Goal: Transaction & Acquisition: Purchase product/service

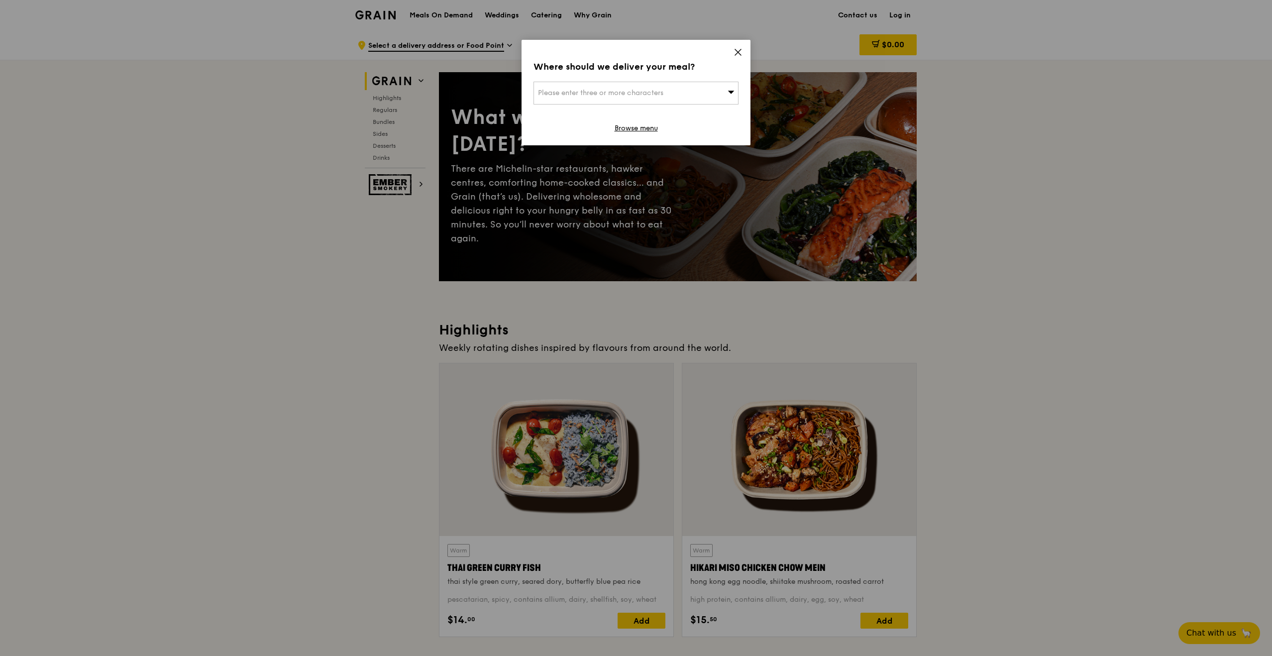
click at [735, 48] on icon at bounding box center [737, 52] width 9 height 9
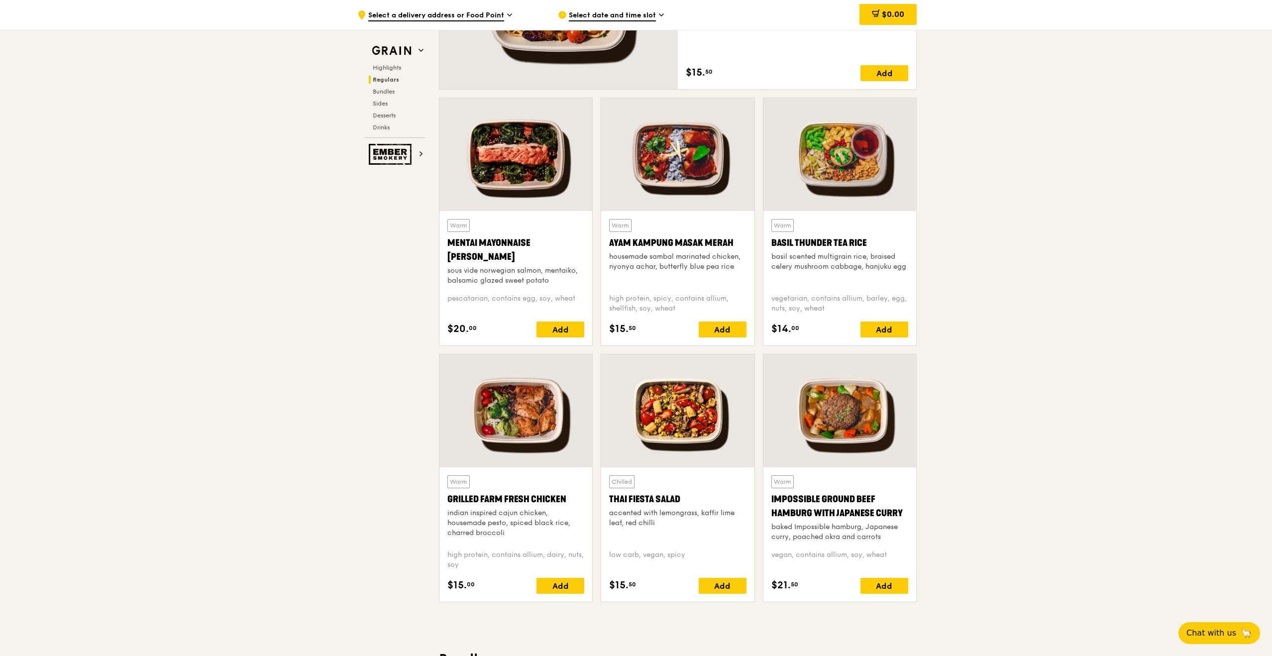
scroll to position [811, 0]
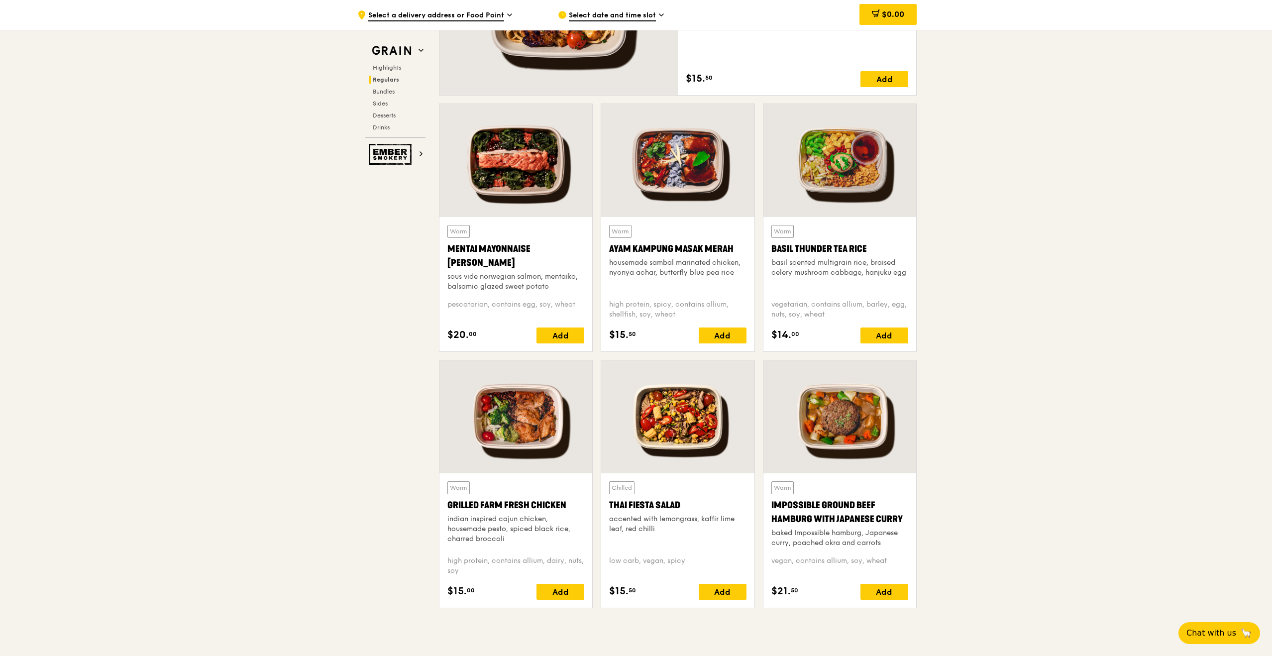
click at [684, 432] on div at bounding box center [677, 416] width 153 height 113
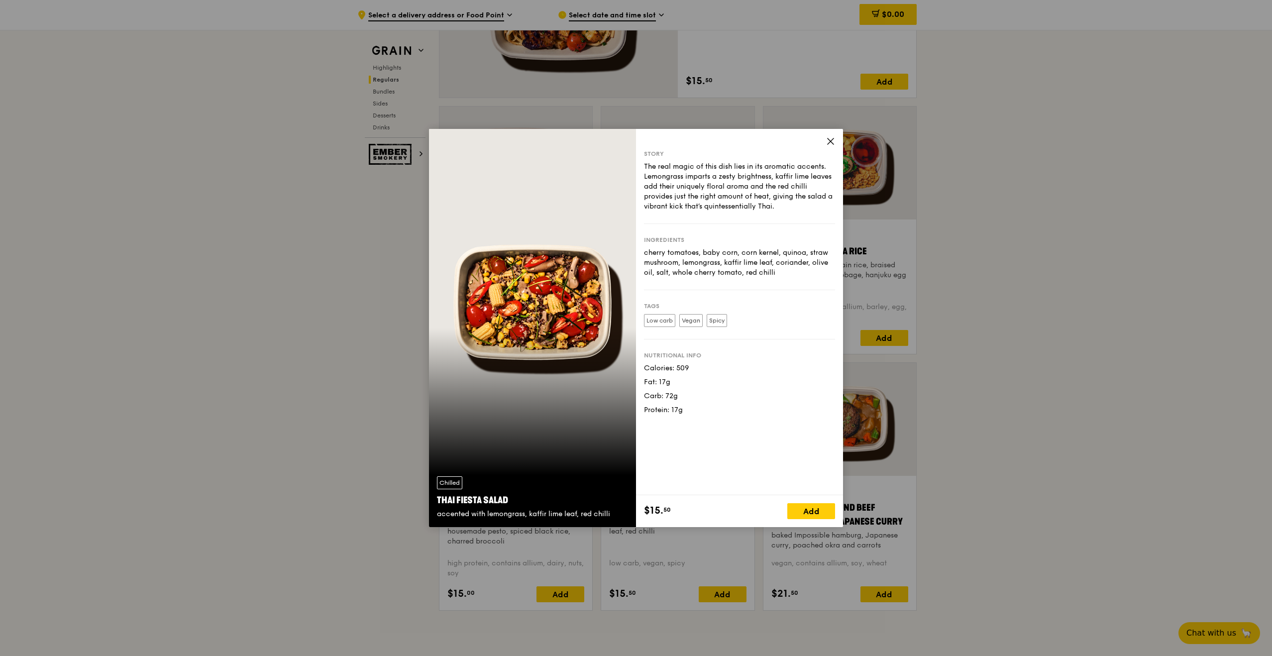
click at [830, 141] on icon at bounding box center [830, 141] width 6 height 6
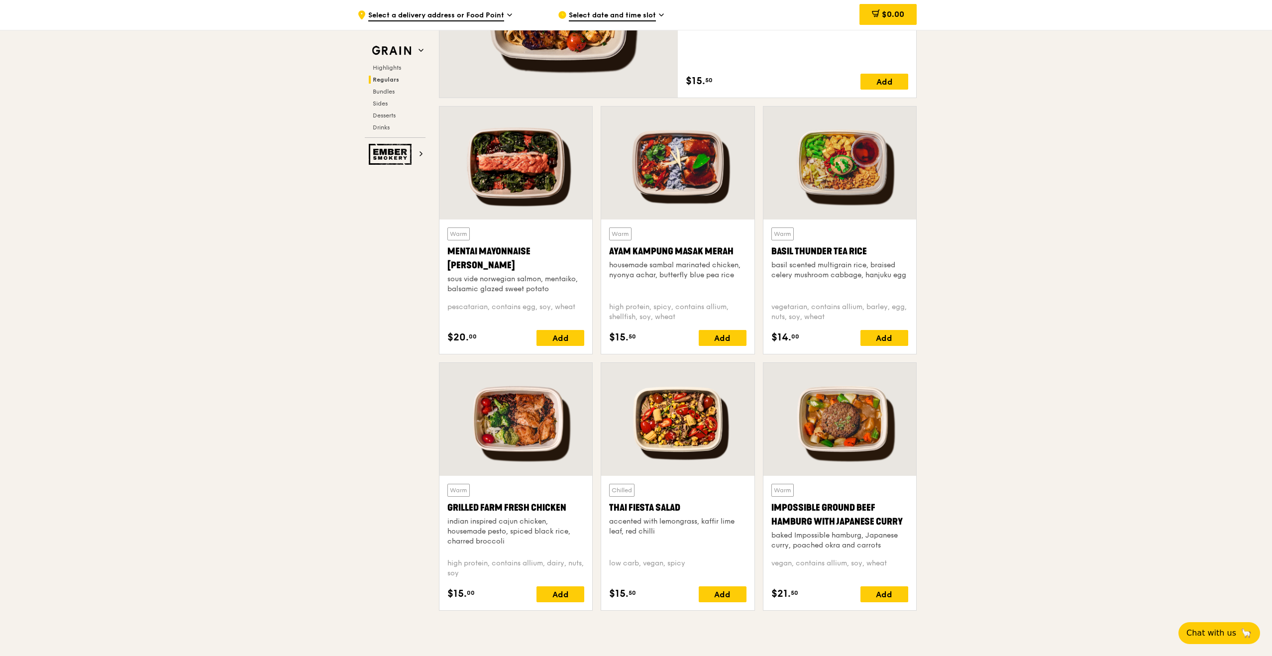
click at [871, 442] on div at bounding box center [839, 419] width 153 height 113
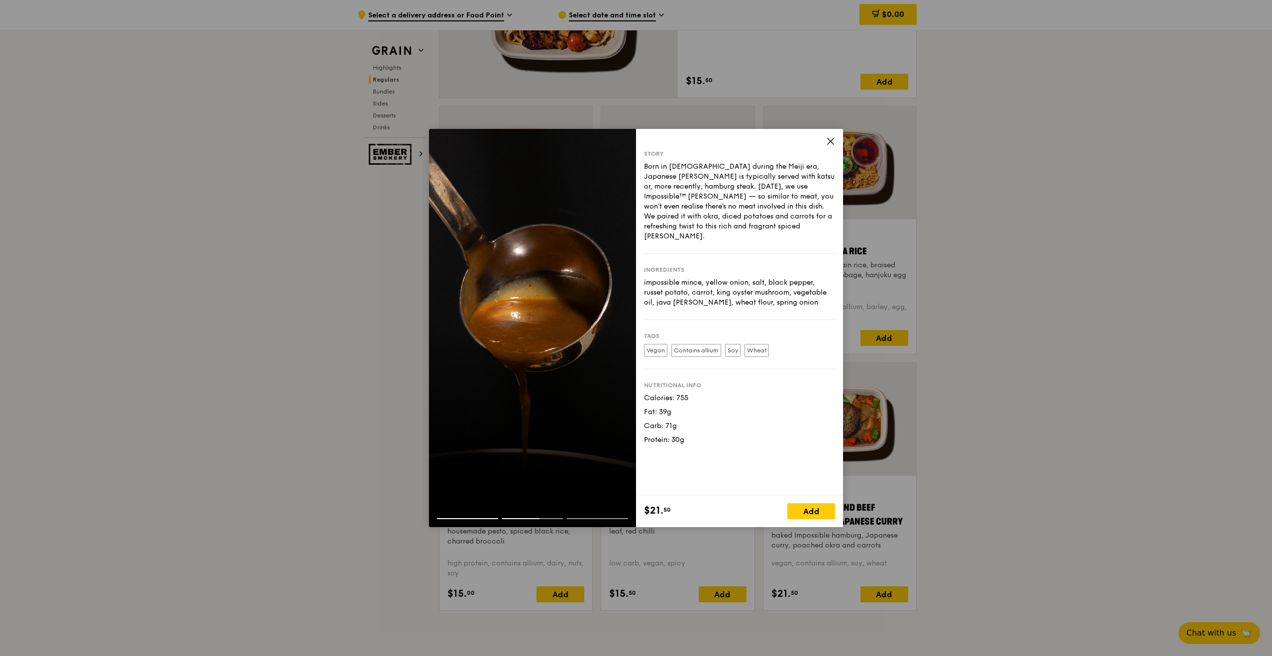
click at [827, 141] on icon at bounding box center [830, 141] width 9 height 9
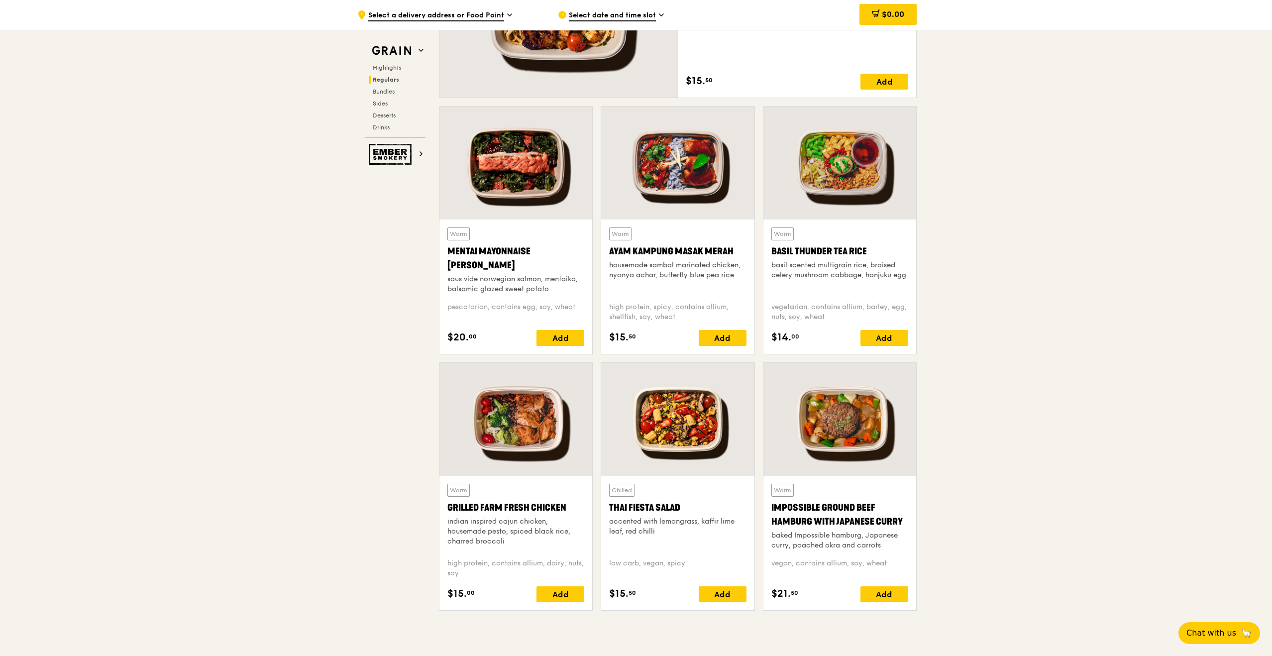
click at [872, 175] on div at bounding box center [839, 162] width 153 height 113
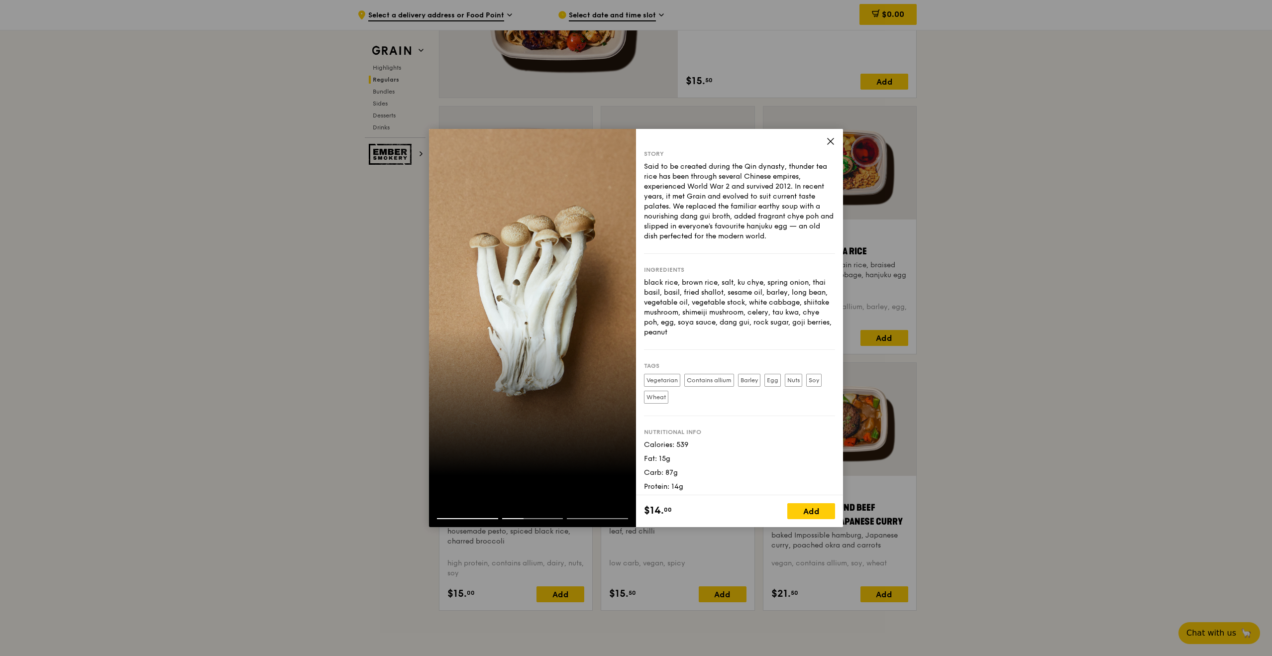
click at [834, 140] on icon at bounding box center [830, 141] width 9 height 9
